Goal: Find specific page/section: Find specific page/section

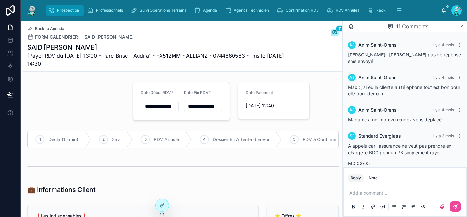
scroll to position [251, 0]
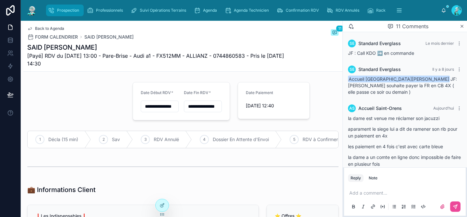
click at [65, 8] on span "Prospection" at bounding box center [68, 10] width 22 height 5
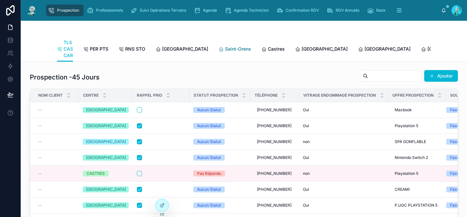
click at [225, 47] on span "Saint-Orens" at bounding box center [238, 49] width 26 height 6
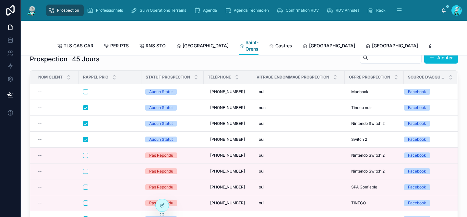
scroll to position [10, 0]
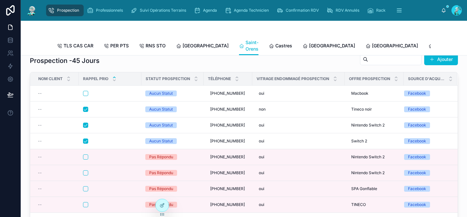
click at [114, 78] on icon at bounding box center [114, 77] width 2 height 1
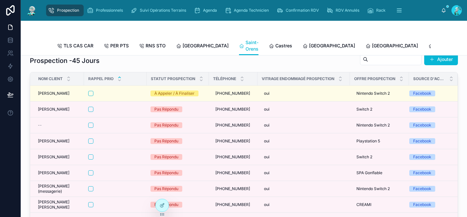
click at [119, 80] on icon at bounding box center [119, 77] width 4 height 4
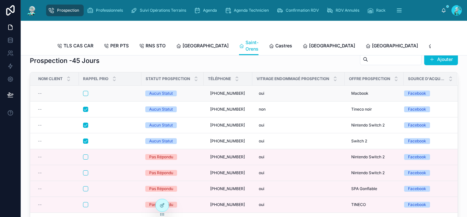
click at [131, 96] on div at bounding box center [110, 93] width 54 height 5
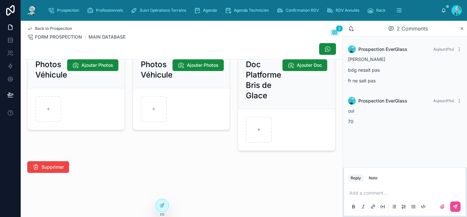
scroll to position [766, 0]
click at [65, 8] on span "Prospection" at bounding box center [68, 10] width 22 height 5
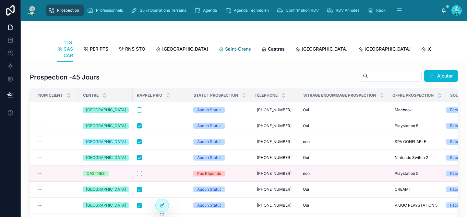
click at [225, 49] on span "Saint-Orens" at bounding box center [238, 49] width 26 height 6
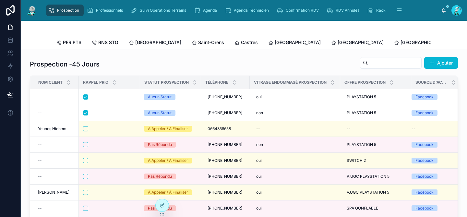
scroll to position [0, 38]
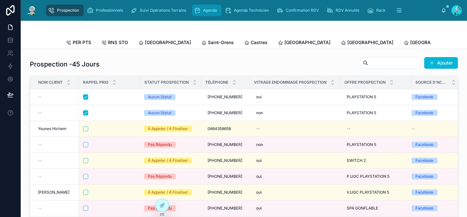
click at [206, 10] on span "Agenda" at bounding box center [210, 10] width 14 height 5
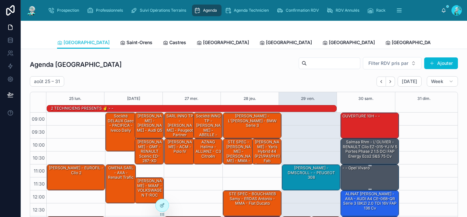
click at [367, 177] on div "- - Opel vivaro" at bounding box center [370, 177] width 56 height 25
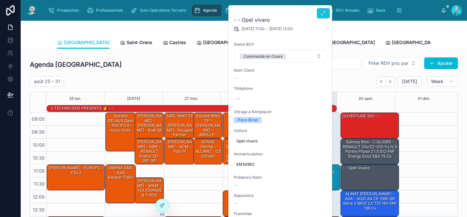
click at [319, 15] on button at bounding box center [323, 13] width 13 height 10
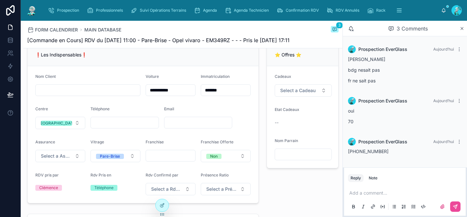
scroll to position [128, 0]
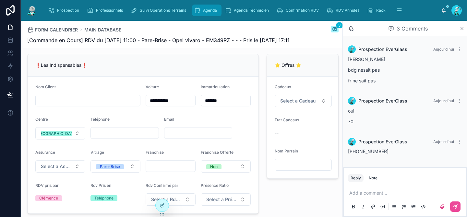
click at [204, 11] on span "Agenda" at bounding box center [210, 10] width 14 height 5
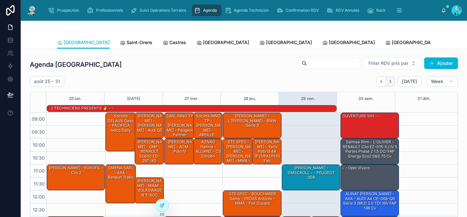
click at [389, 83] on icon "Next" at bounding box center [390, 81] width 5 height 5
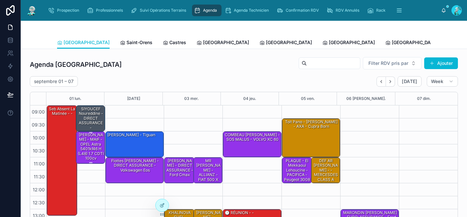
click at [89, 149] on div "[PERSON_NAME] - MAIF - OPEL Astra 5401kf46 H (L48) 1.7 CDTI 100cv" at bounding box center [90, 146] width 27 height 29
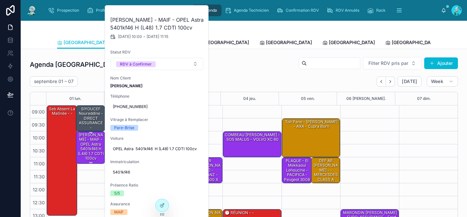
click at [89, 149] on div "[PERSON_NAME] - MAIF - OPEL Astra 5401kf46 H (L48) 1.7 CDTI 100cv" at bounding box center [90, 146] width 27 height 29
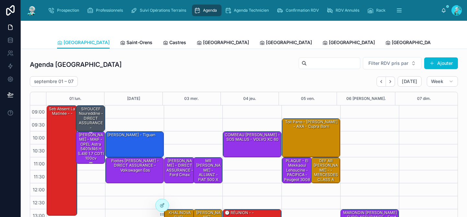
click at [89, 149] on div "[PERSON_NAME] - MAIF - OPEL Astra 5401kf46 H (L48) 1.7 CDTI 100cv" at bounding box center [90, 146] width 27 height 29
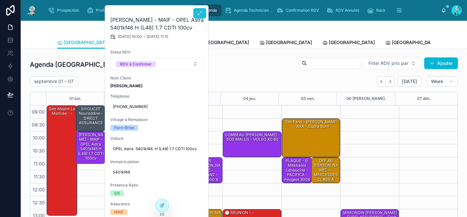
click at [199, 17] on button at bounding box center [199, 13] width 13 height 10
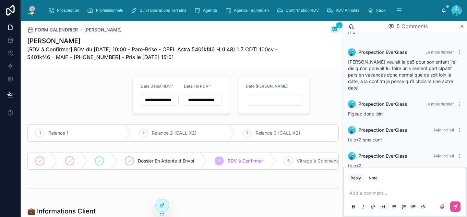
scroll to position [49, 0]
